Goal: Find specific page/section: Find specific page/section

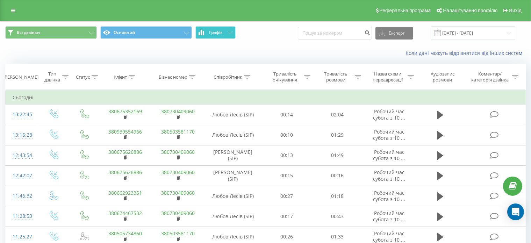
click at [227, 35] on button "Графік" at bounding box center [215, 32] width 40 height 13
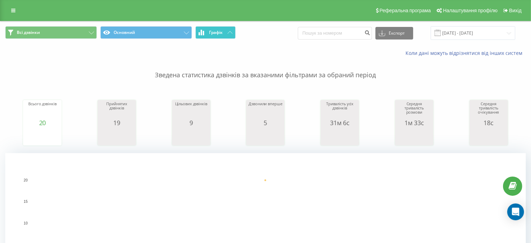
click at [227, 35] on button "Графік" at bounding box center [215, 32] width 40 height 13
